Goal: Obtain resource: Obtain resource

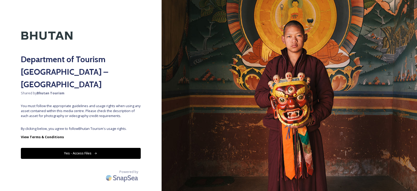
click at [93, 148] on button "Yes - Access Files" at bounding box center [81, 153] width 120 height 11
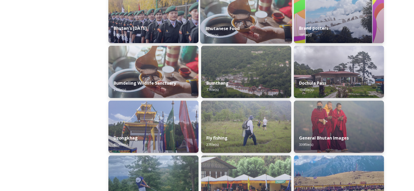
scroll to position [157, 0]
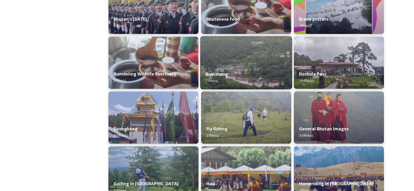
click at [248, 81] on div "Bumthang 77 file(s)" at bounding box center [246, 77] width 92 height 24
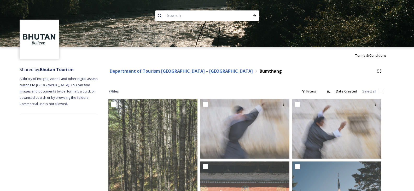
click at [146, 70] on strong "Department of Tourism [GEOGRAPHIC_DATA] – [GEOGRAPHIC_DATA]" at bounding box center [181, 71] width 143 height 6
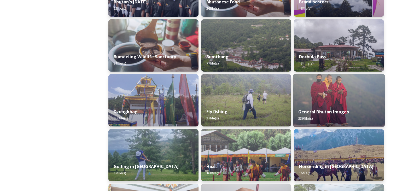
scroll to position [183, 0]
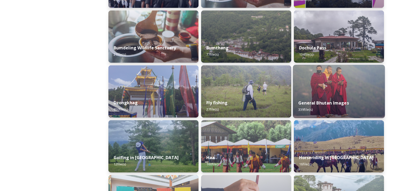
click at [349, 87] on img at bounding box center [339, 91] width 92 height 53
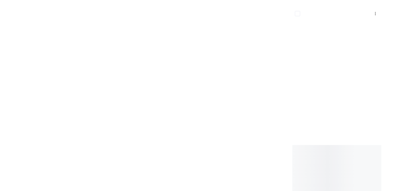
scroll to position [11115, 0]
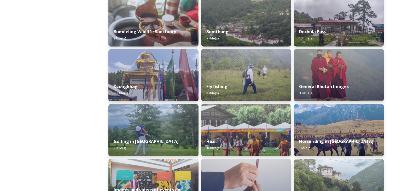
scroll to position [183, 0]
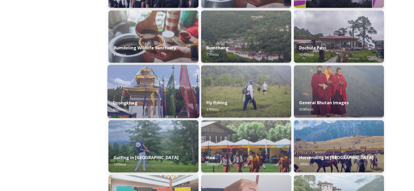
click at [182, 89] on img at bounding box center [153, 91] width 92 height 53
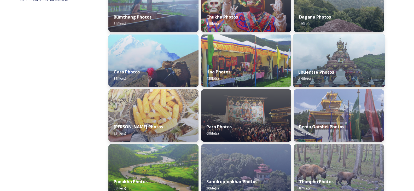
scroll to position [104, 0]
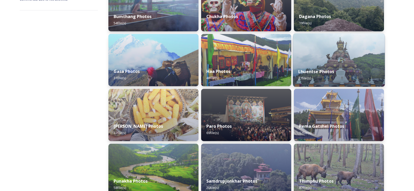
click at [331, 55] on img at bounding box center [339, 59] width 92 height 53
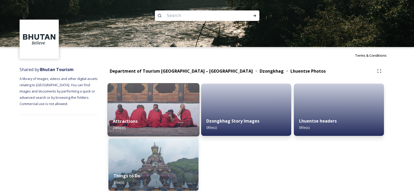
click at [149, 104] on img at bounding box center [153, 109] width 92 height 53
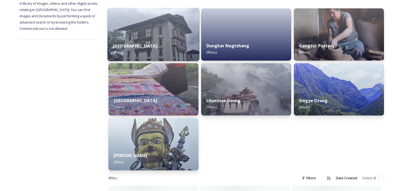
scroll to position [78, 0]
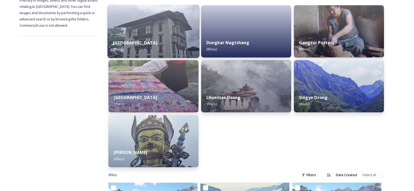
click at [148, 97] on div "Khoma Village 3 file(s)" at bounding box center [153, 100] width 90 height 23
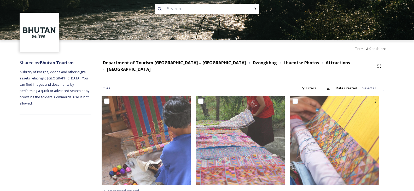
scroll to position [9, 0]
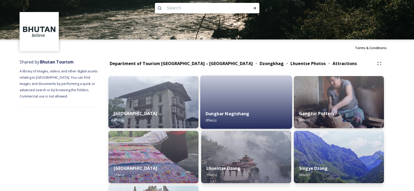
scroll to position [78, 0]
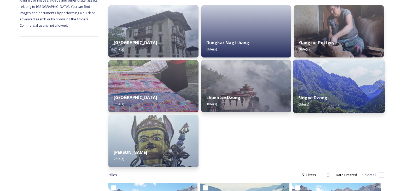
click at [332, 85] on img at bounding box center [339, 85] width 92 height 53
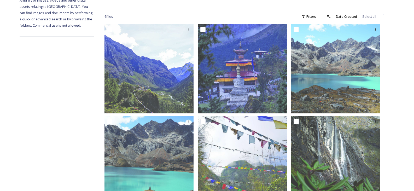
scroll to position [100, 0]
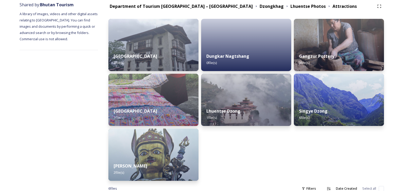
scroll to position [61, 0]
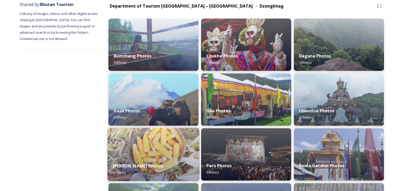
scroll to position [104, 0]
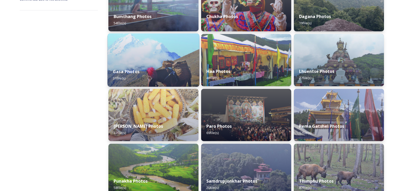
click at [152, 61] on img at bounding box center [153, 59] width 92 height 53
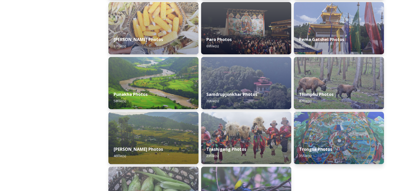
scroll to position [209, 0]
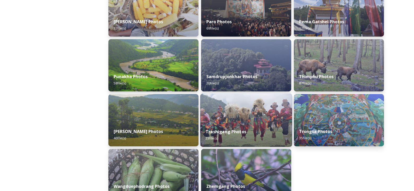
click at [237, 120] on img at bounding box center [246, 119] width 92 height 53
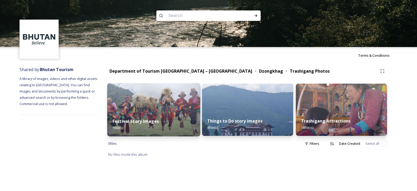
click at [159, 109] on img at bounding box center [153, 109] width 93 height 53
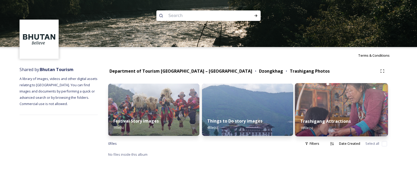
click at [324, 111] on img at bounding box center [341, 109] width 93 height 53
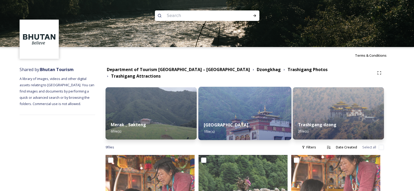
click at [240, 109] on img at bounding box center [244, 113] width 93 height 53
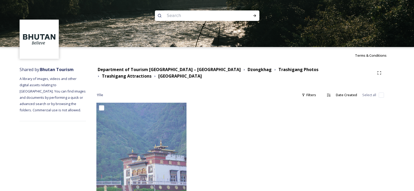
scroll to position [13, 0]
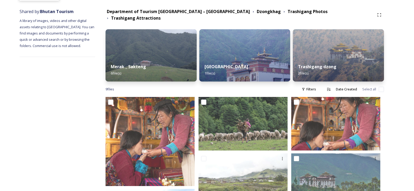
scroll to position [52, 0]
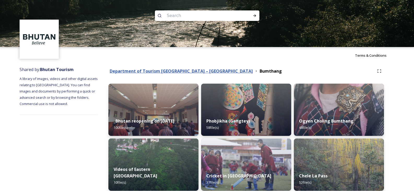
click at [157, 71] on strong "Department of Tourism [GEOGRAPHIC_DATA] – [GEOGRAPHIC_DATA]" at bounding box center [181, 71] width 143 height 6
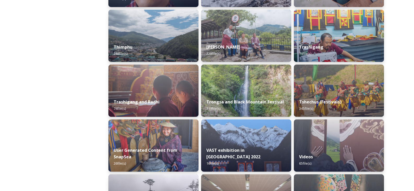
scroll to position [621, 0]
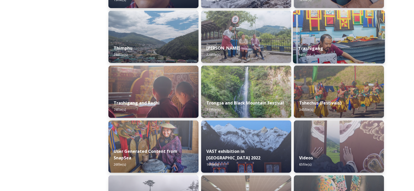
click at [315, 37] on img at bounding box center [339, 36] width 92 height 53
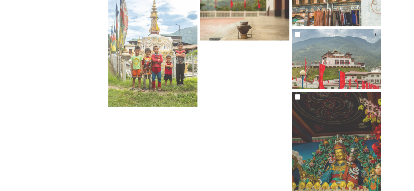
scroll to position [2081, 0]
